Goal: Information Seeking & Learning: Learn about a topic

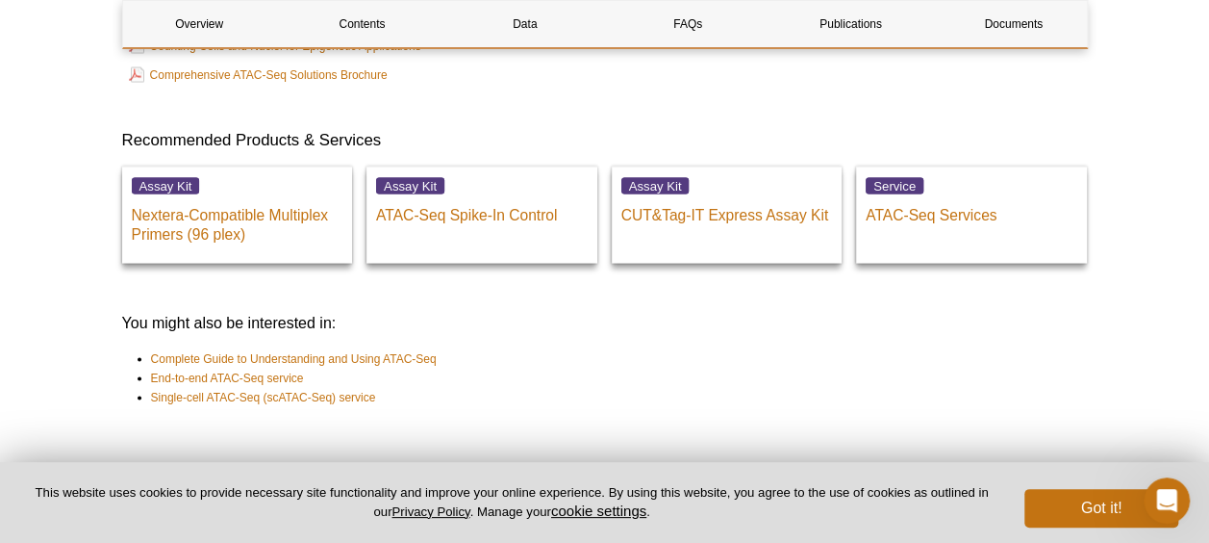
scroll to position [5557, 0]
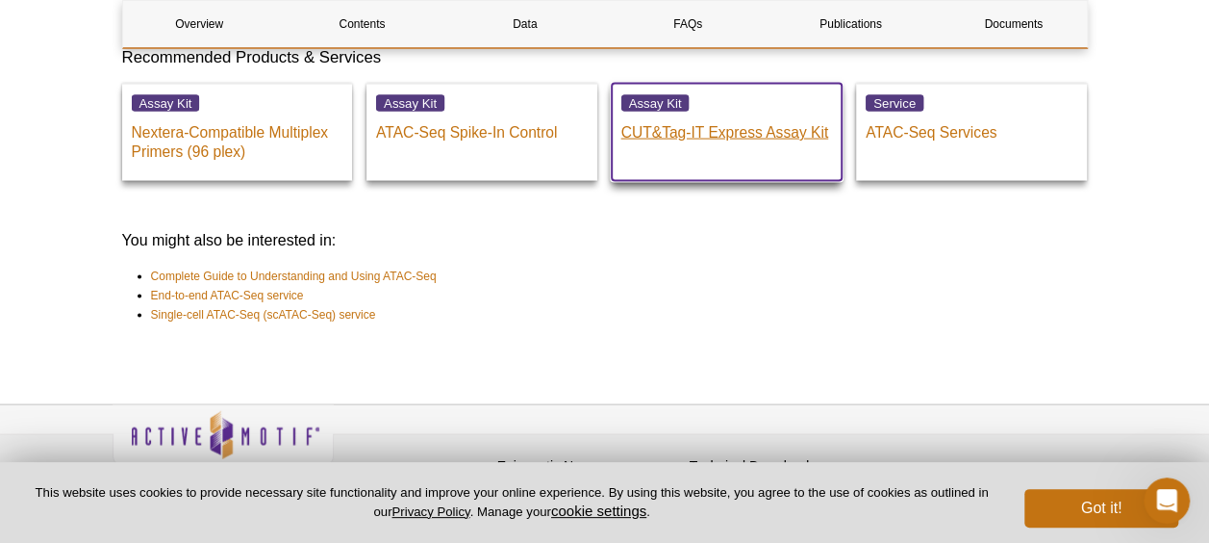
click at [712, 114] on p "CUT&Tag-IT Express Assay Kit" at bounding box center [728, 128] width 212 height 29
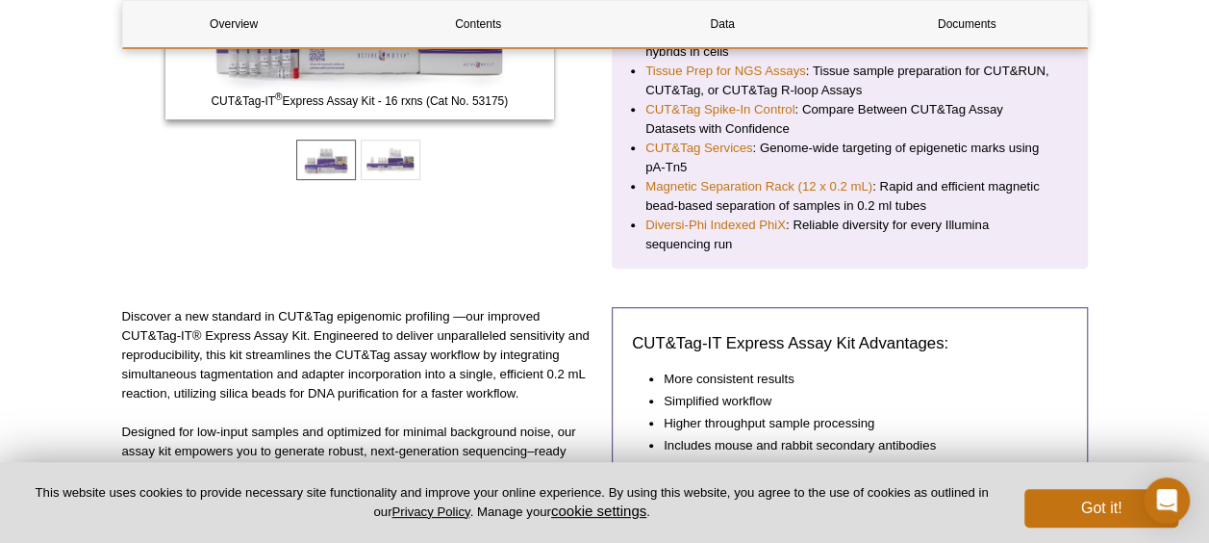
scroll to position [949, 0]
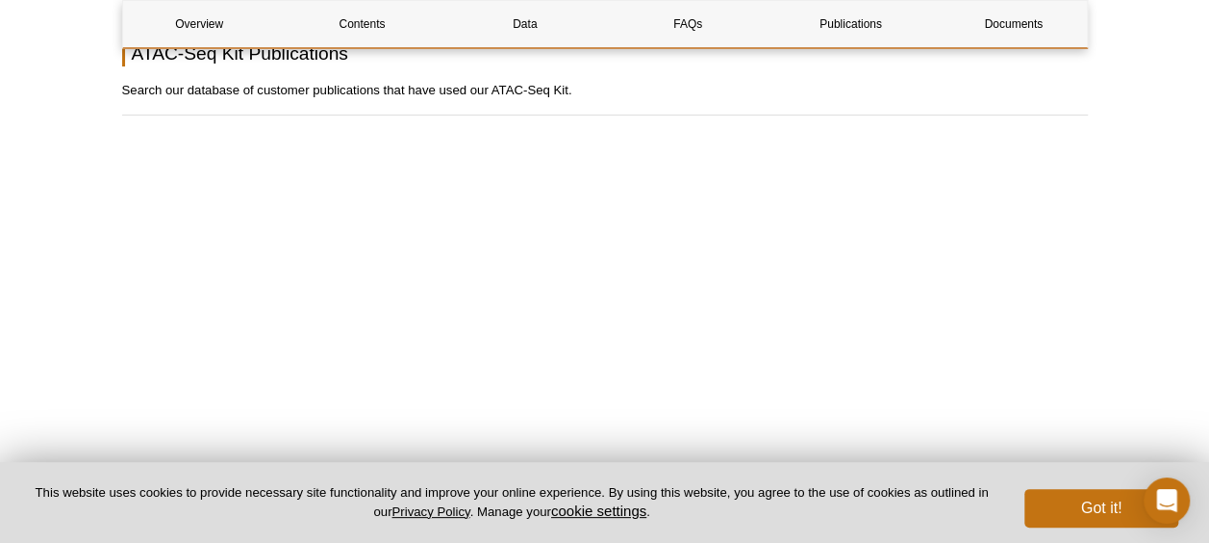
scroll to position [3920, 0]
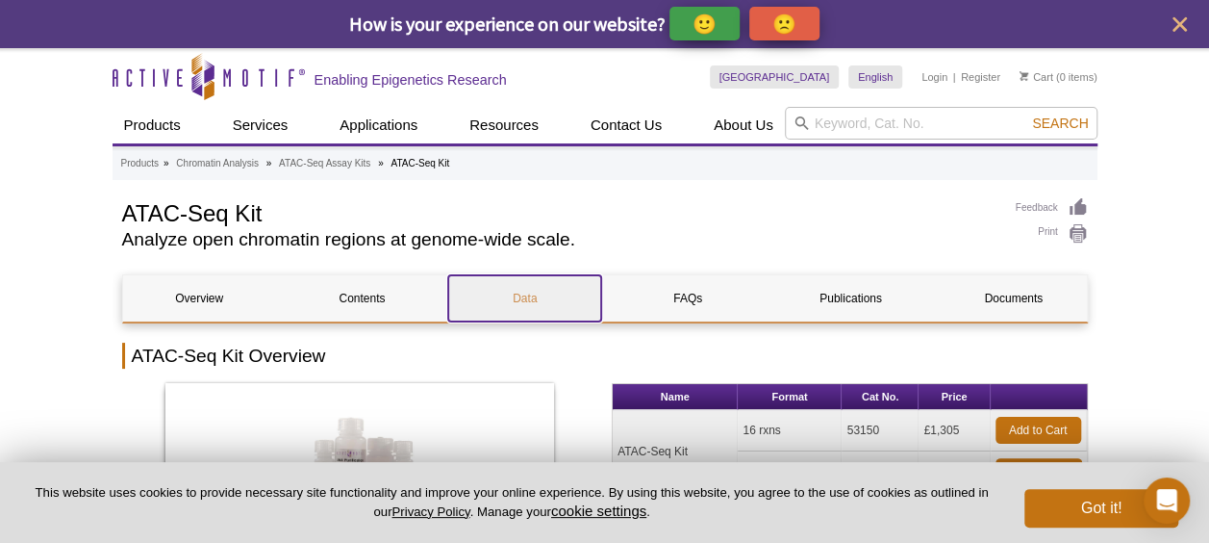
click at [523, 303] on link "Data" at bounding box center [524, 298] width 153 height 46
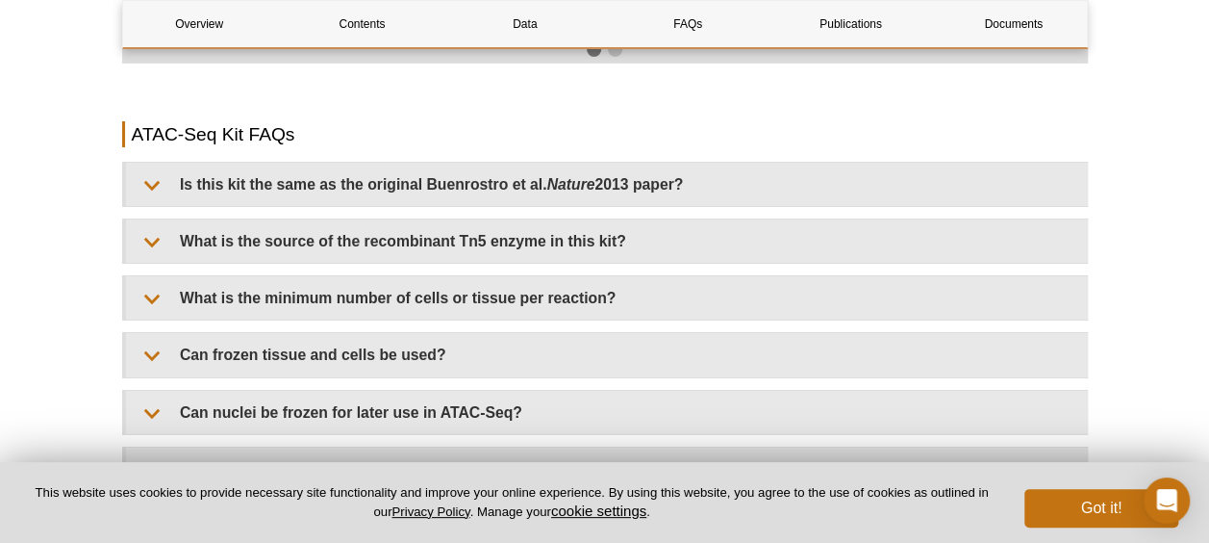
scroll to position [3877, 0]
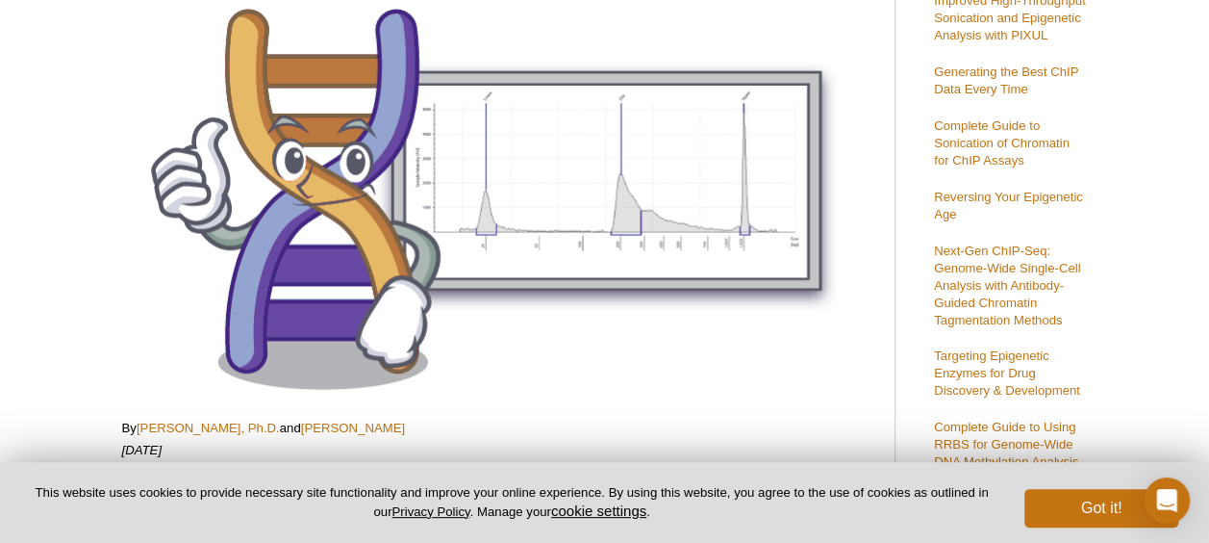
scroll to position [770, 0]
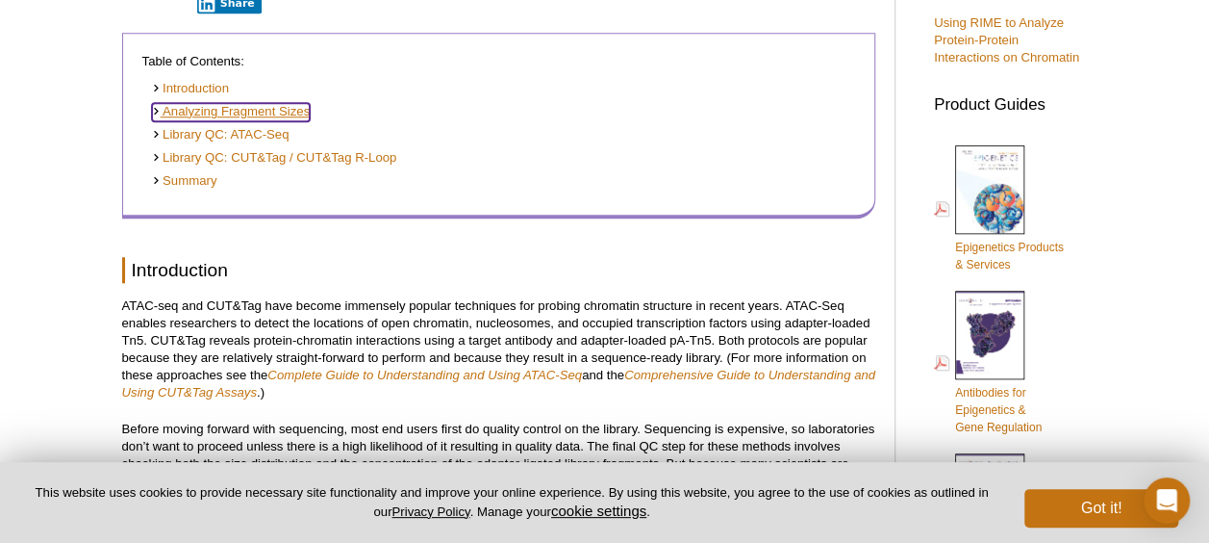
click at [159, 109] on div at bounding box center [158, 113] width 12 height 10
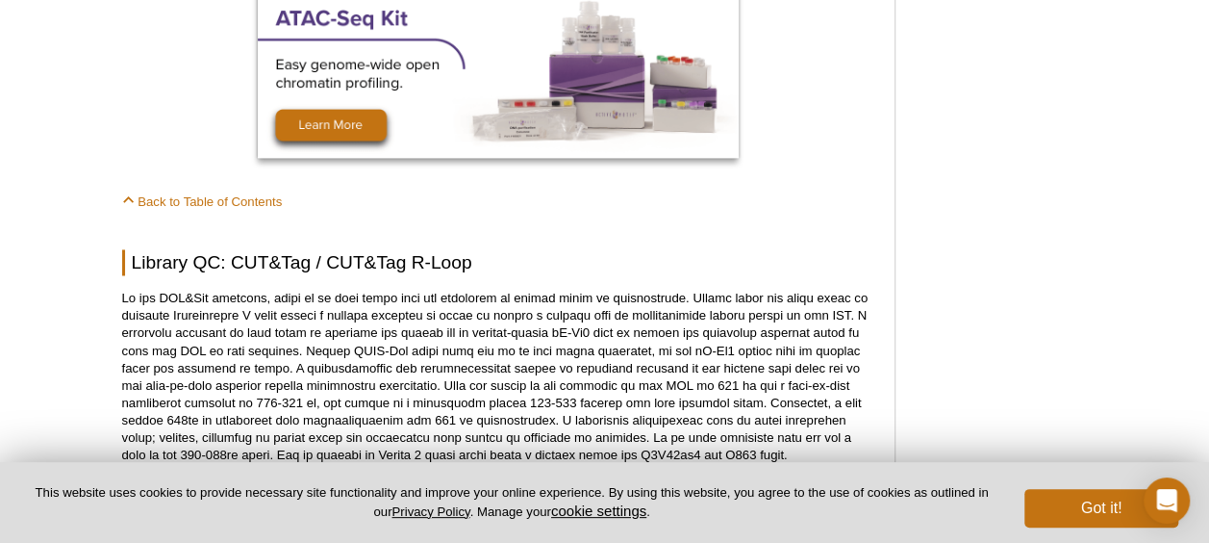
scroll to position [4623, 0]
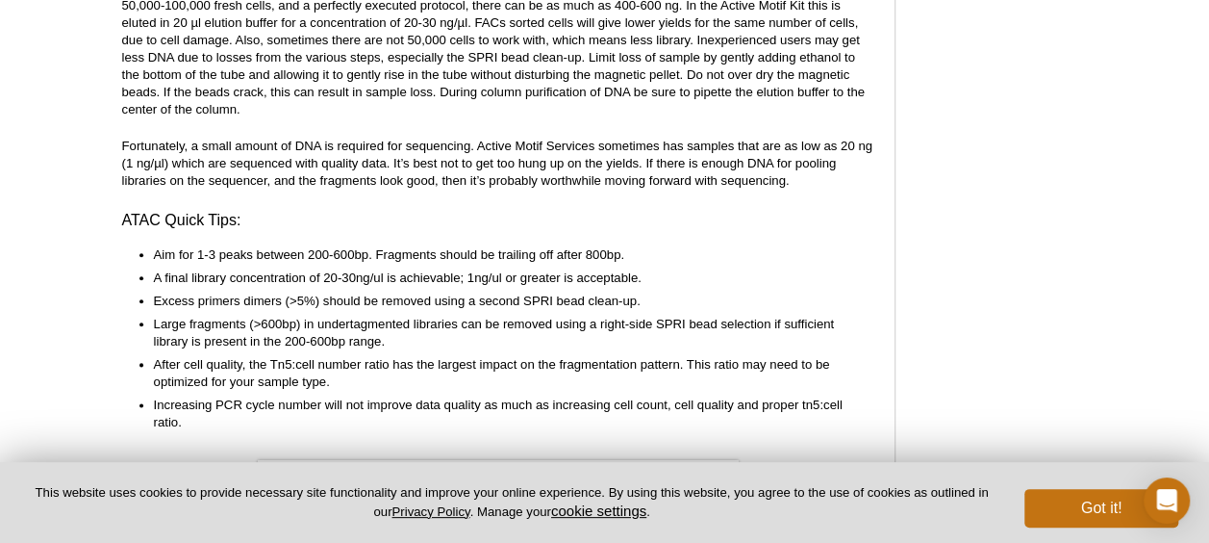
scroll to position [770, 0]
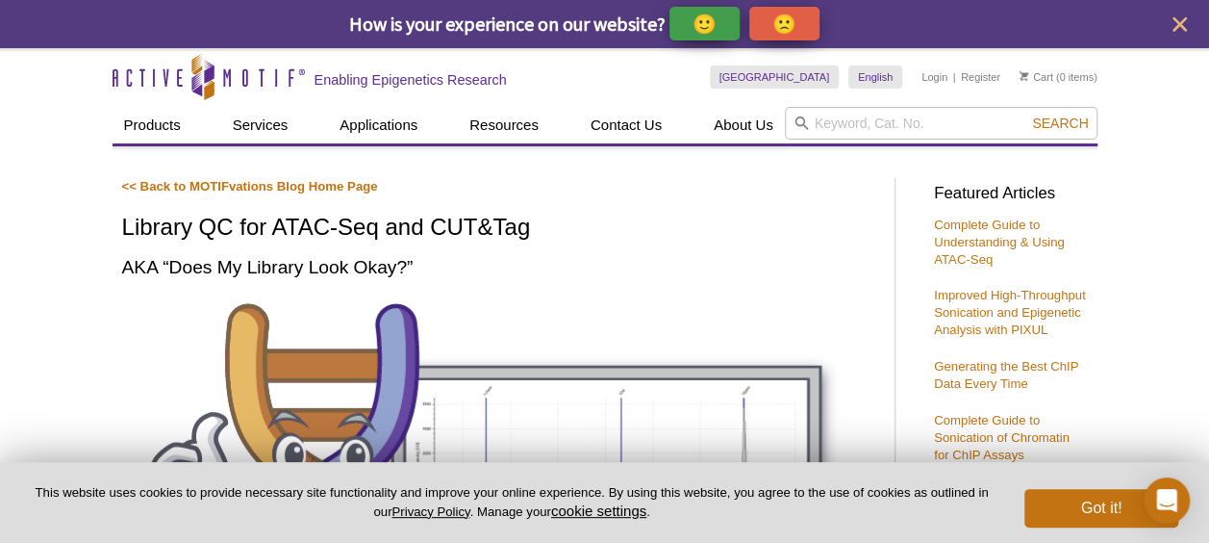
scroll to position [474, 0]
